Goal: Task Accomplishment & Management: Complete application form

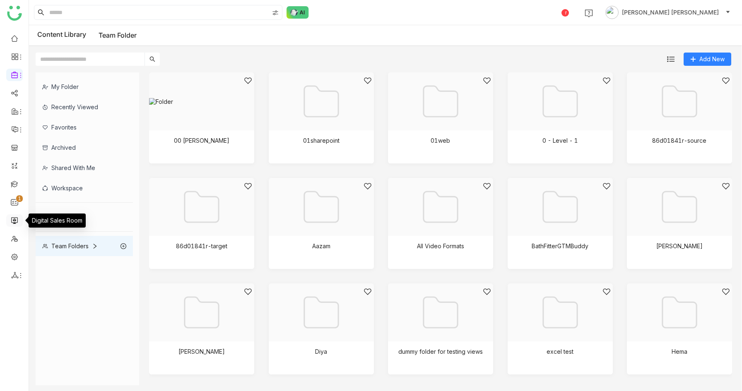
click at [16, 221] on link at bounding box center [14, 220] width 7 height 7
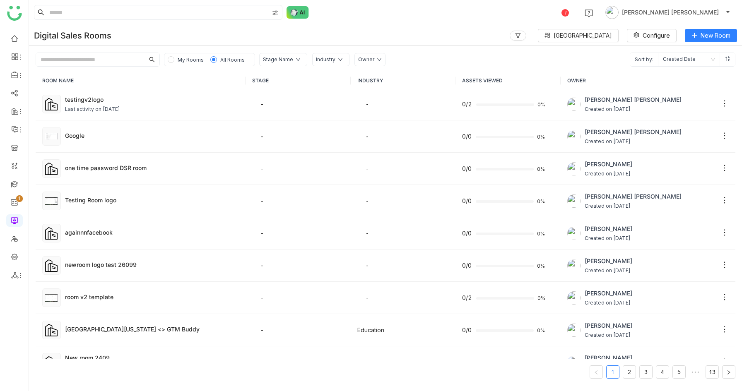
click at [184, 57] on span "My Rooms" at bounding box center [191, 60] width 26 height 6
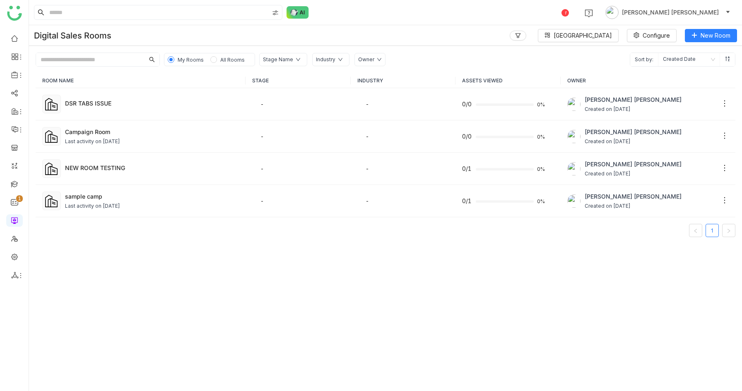
click at [220, 56] on span "All Rooms" at bounding box center [232, 59] width 31 height 9
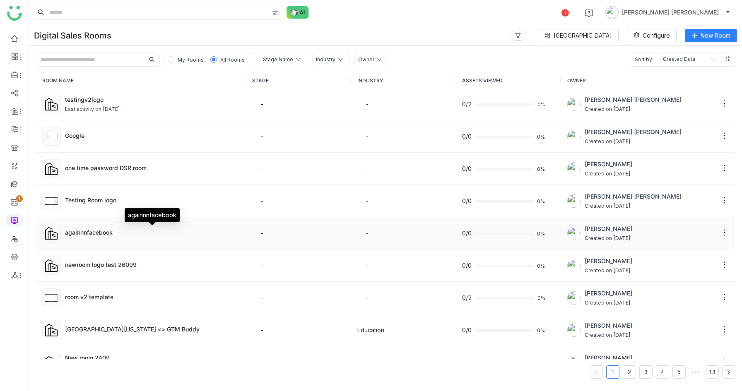
click at [117, 235] on div "againnnfacebook" at bounding box center [152, 232] width 174 height 9
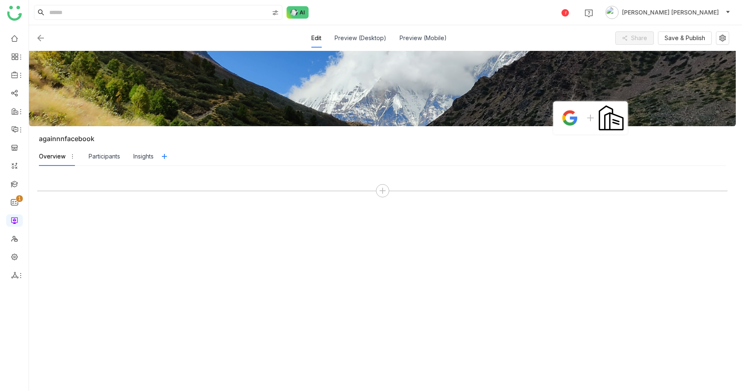
click at [42, 34] on img at bounding box center [41, 38] width 10 height 10
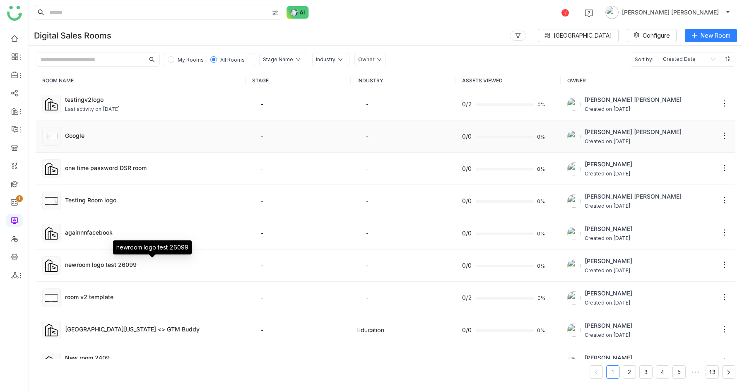
click at [104, 140] on div "Google" at bounding box center [152, 136] width 174 height 10
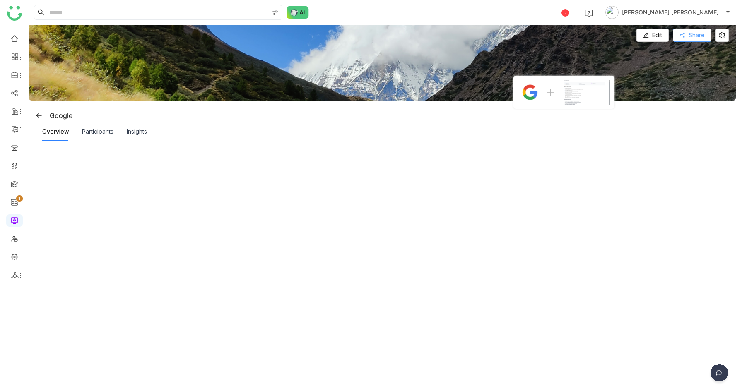
click at [693, 30] on button "Share" at bounding box center [692, 35] width 39 height 13
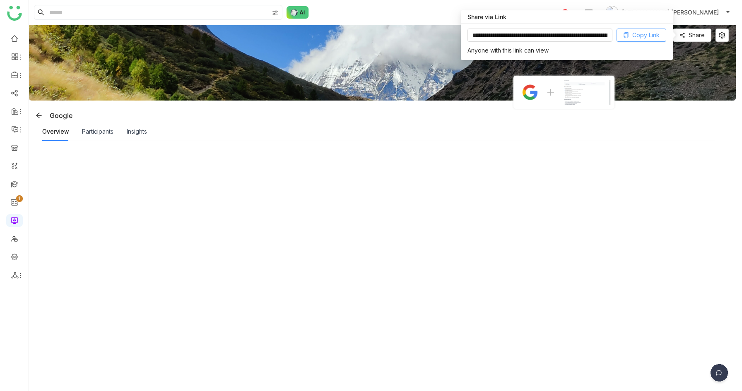
click at [629, 36] on button "Copy Link" at bounding box center [642, 35] width 50 height 13
click at [633, 36] on span "Copy Link" at bounding box center [645, 35] width 27 height 9
click at [729, 39] on button at bounding box center [722, 35] width 13 height 13
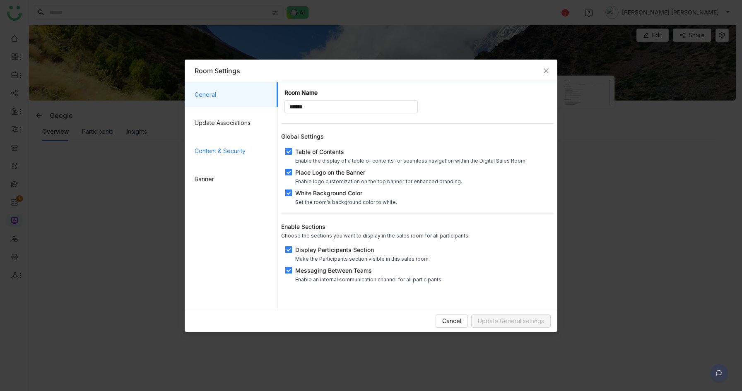
click at [214, 149] on span "Content & Security" at bounding box center [233, 151] width 77 height 25
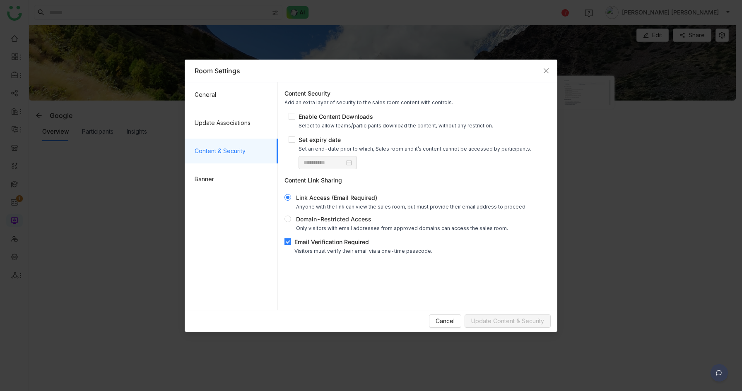
click at [311, 247] on span "Email Verification Required Visitors must verify their email via a one-time pas…" at bounding box center [363, 246] width 145 height 17
click at [516, 319] on span "Update Content & Security" at bounding box center [507, 321] width 73 height 9
click at [451, 324] on span "Cancel" at bounding box center [445, 321] width 19 height 9
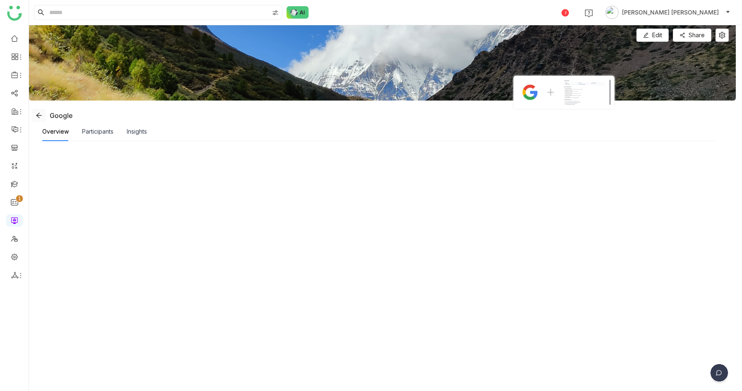
click at [35, 113] on span at bounding box center [39, 115] width 12 height 7
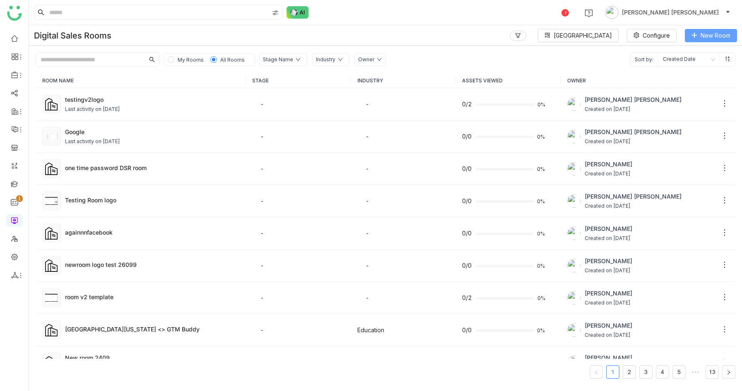
click at [700, 34] on button "New Room" at bounding box center [711, 35] width 52 height 13
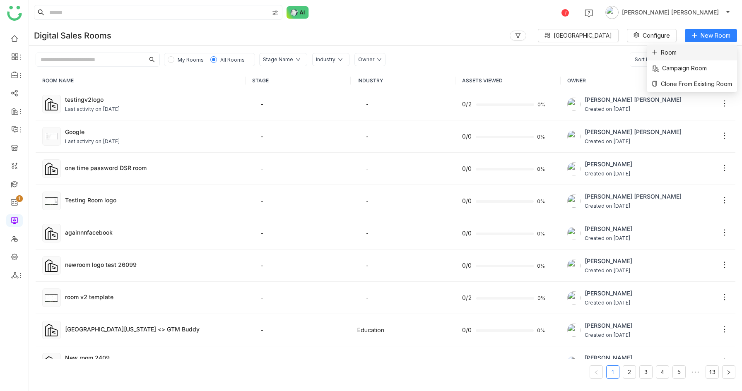
click at [662, 52] on span "Room" at bounding box center [664, 52] width 25 height 9
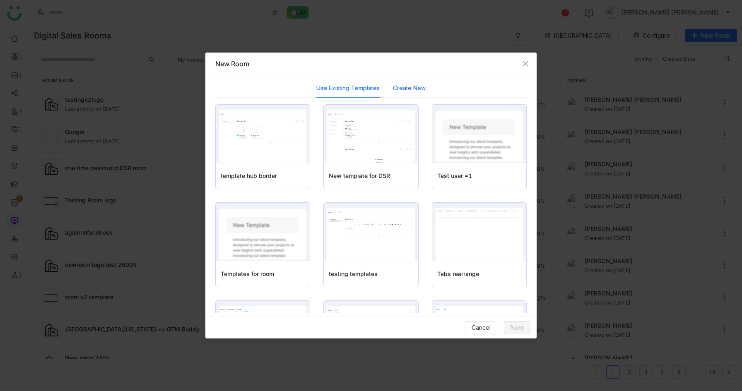
click at [404, 89] on button "Create New" at bounding box center [409, 88] width 33 height 9
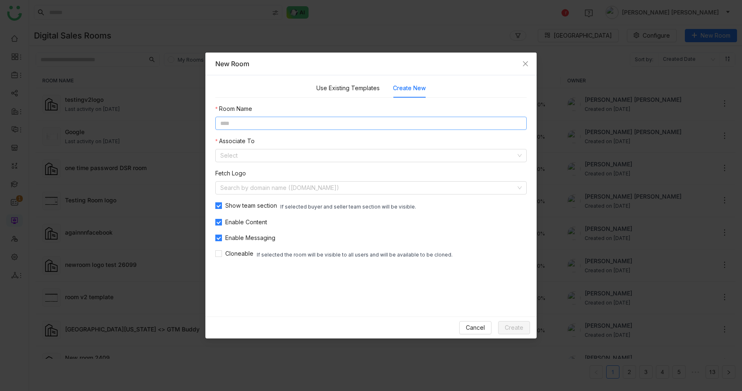
click at [300, 123] on input at bounding box center [370, 123] width 311 height 13
type input "********"
click at [233, 181] on nz-form-label "Fetch Logo" at bounding box center [230, 175] width 31 height 12
click at [253, 146] on nz-form-label "Associate To" at bounding box center [234, 143] width 39 height 12
click at [251, 155] on input at bounding box center [368, 155] width 296 height 12
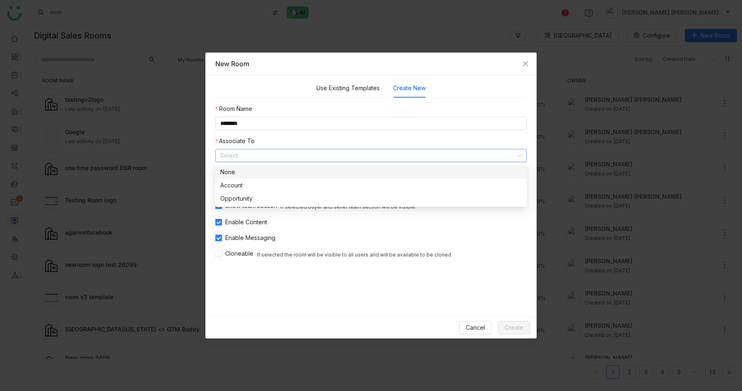
click at [242, 177] on nz-option-item "None" at bounding box center [370, 172] width 311 height 13
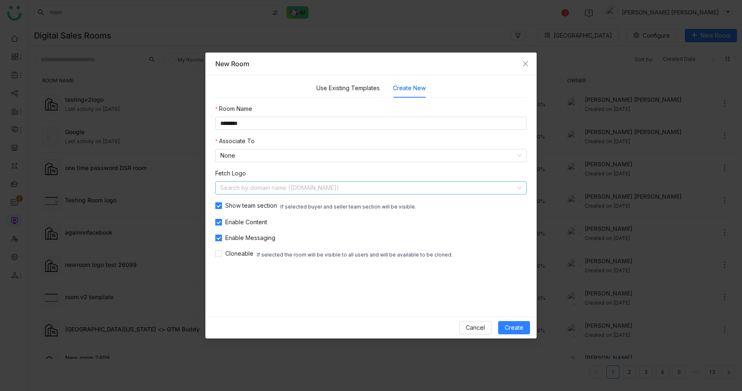
click at [237, 184] on input at bounding box center [368, 188] width 296 height 12
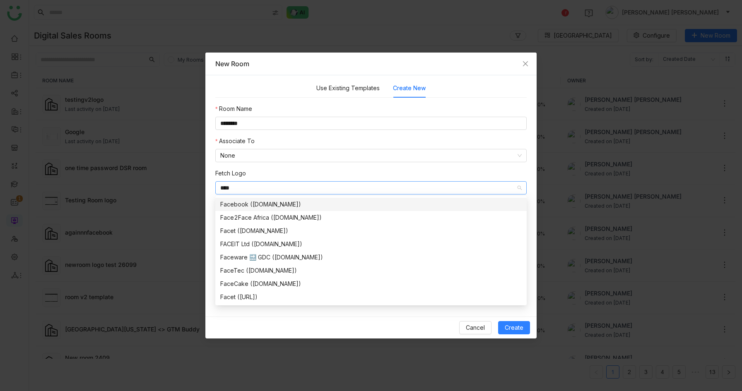
type input "****"
click at [249, 203] on div "Facebook ([DOMAIN_NAME])" at bounding box center [370, 204] width 301 height 9
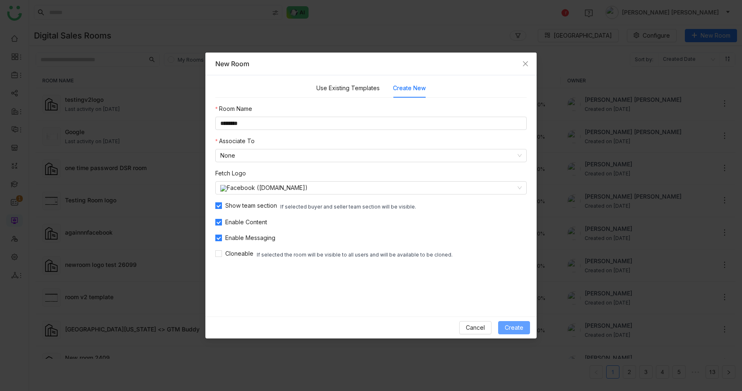
click at [507, 327] on span "Create" at bounding box center [514, 327] width 19 height 9
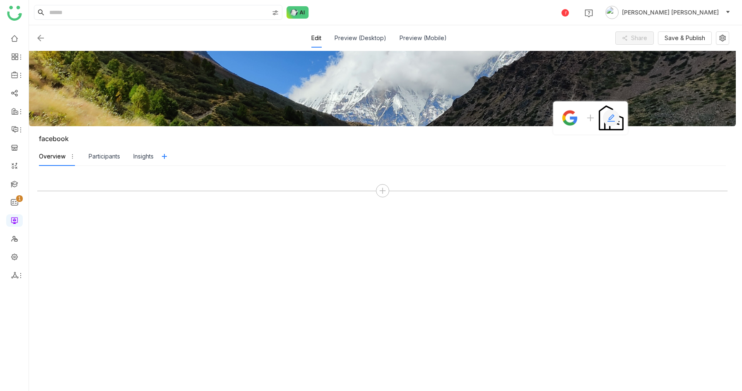
click at [615, 118] on icon at bounding box center [610, 117] width 7 height 7
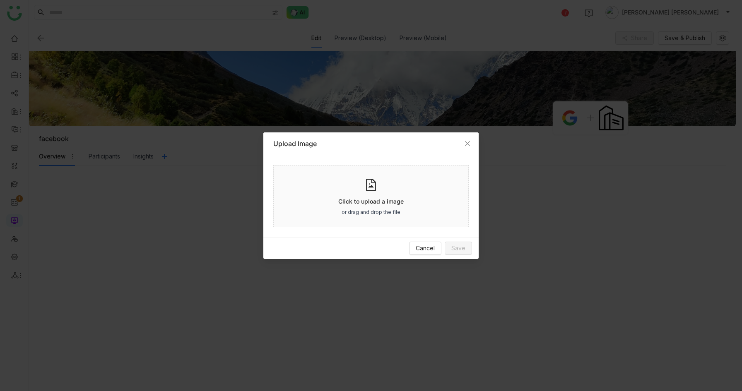
click at [326, 211] on div "Click to upload a image or drag and drop the file" at bounding box center [370, 196] width 195 height 62
click at [377, 200] on p "Click to upload a image" at bounding box center [370, 201] width 65 height 9
click at [468, 253] on button "Save" at bounding box center [458, 248] width 27 height 13
